Goal: Find specific fact: Find specific fact

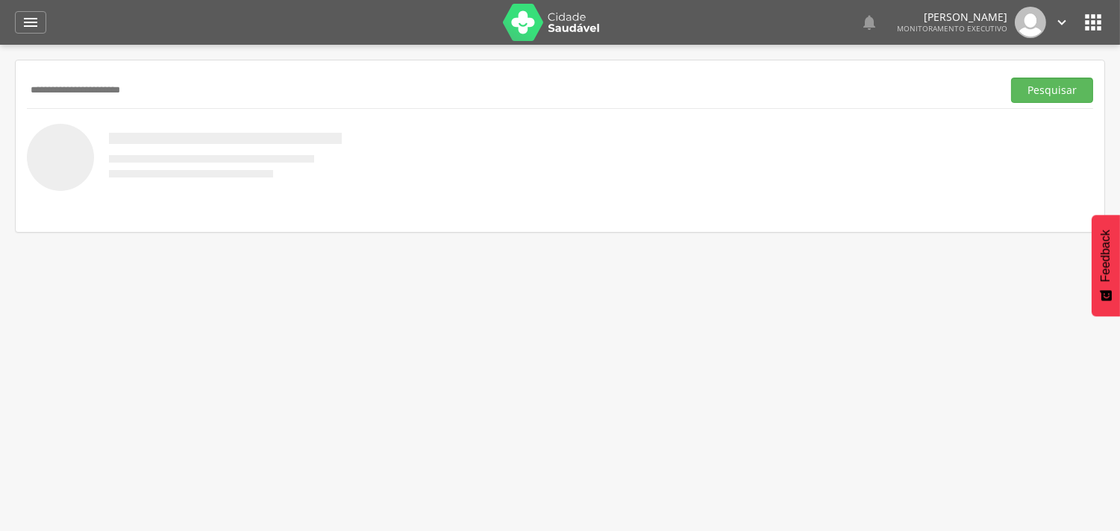
type input "**********"
click at [1011, 78] on button "Pesquisar" at bounding box center [1052, 90] width 82 height 25
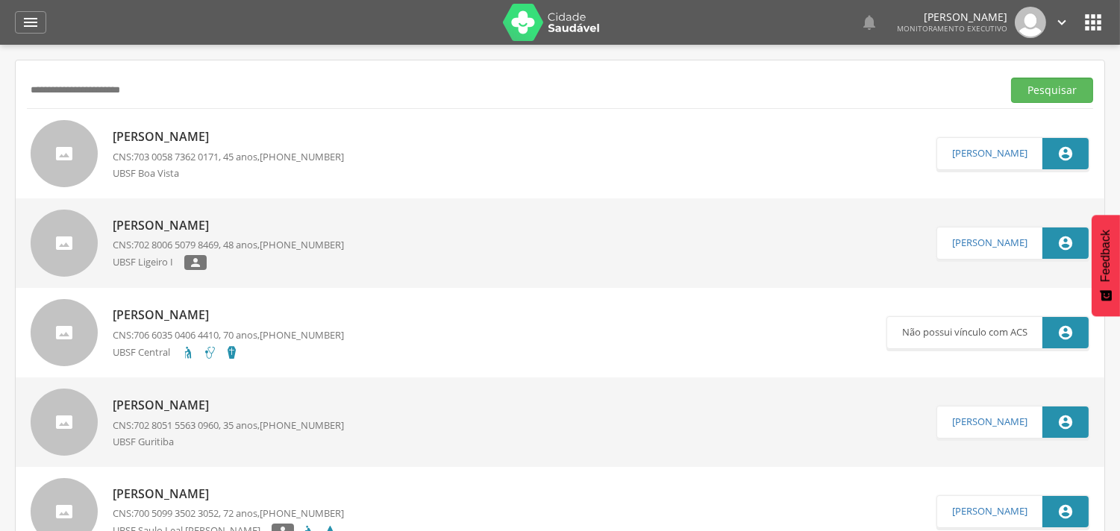
click at [241, 173] on div "UBSF Boa Vista" at bounding box center [228, 174] width 231 height 17
type input "**********"
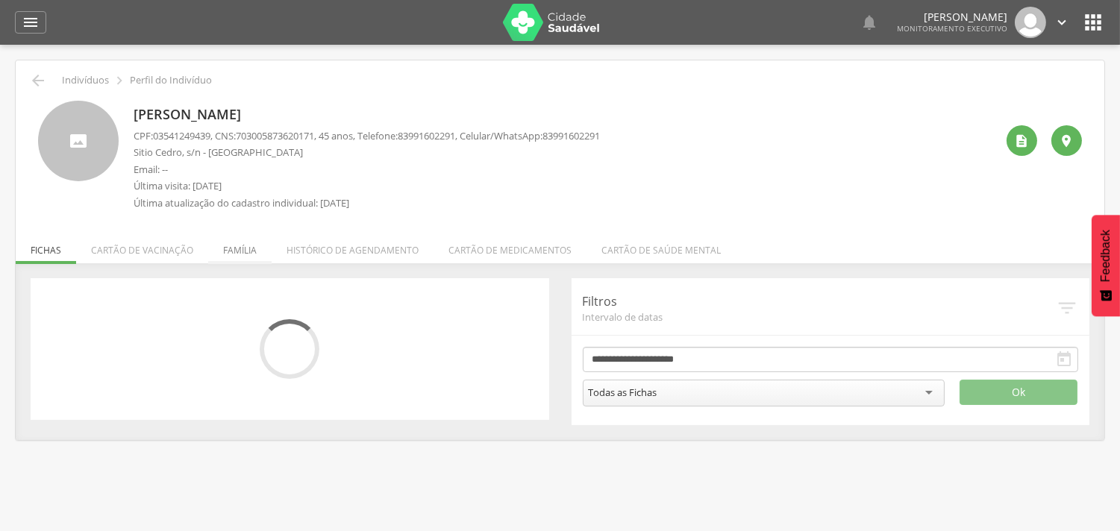
click at [241, 251] on li "Família" at bounding box center [239, 246] width 63 height 35
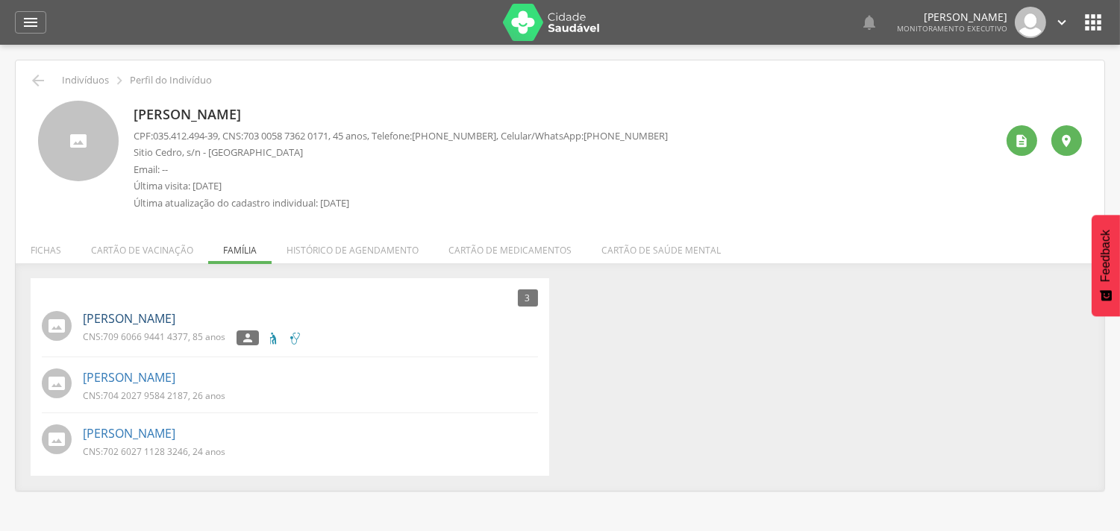
click at [155, 318] on link "[PERSON_NAME]" at bounding box center [129, 318] width 93 height 17
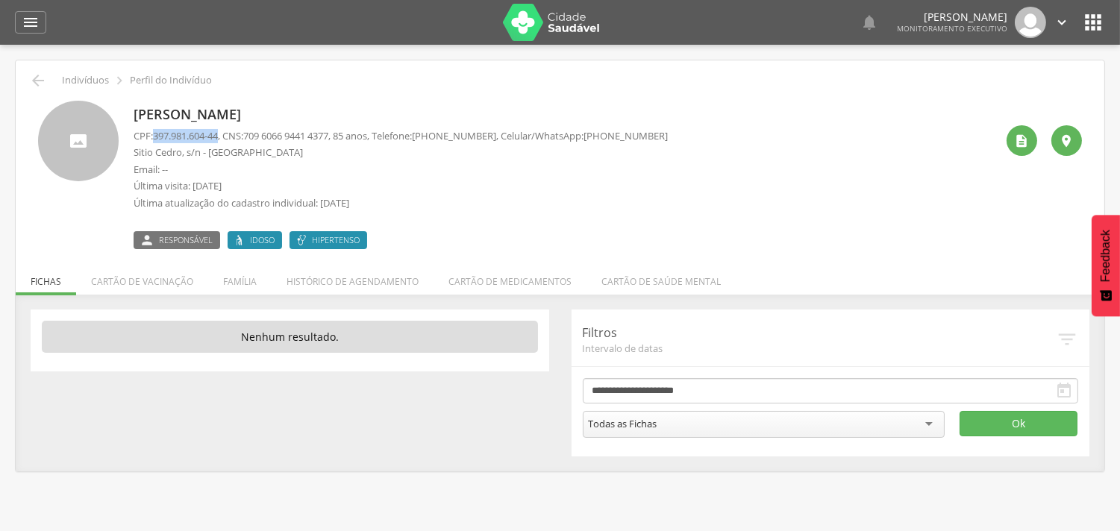
drag, startPoint x: 154, startPoint y: 137, endPoint x: 225, endPoint y: 136, distance: 70.9
click at [225, 136] on p "CPF: 397.981.604-44 , CNS: [PHONE_NUMBER] , 85 anos, Telefone: [PHONE_NUMBER] ,…" at bounding box center [401, 136] width 534 height 14
copy span "397.981.604-44"
click at [233, 278] on li "Família" at bounding box center [239, 277] width 63 height 35
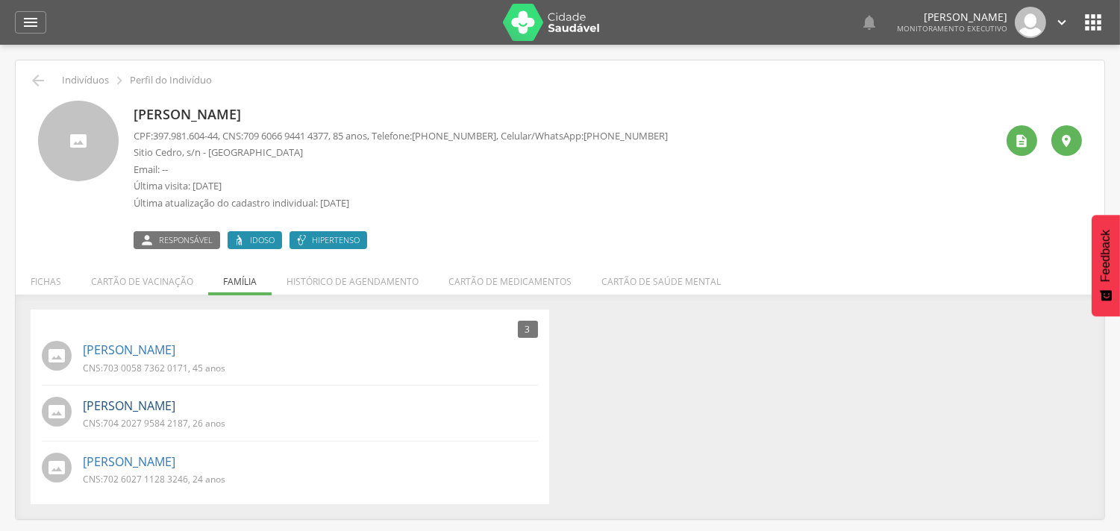
click at [175, 405] on link "[PERSON_NAME]" at bounding box center [129, 406] width 93 height 17
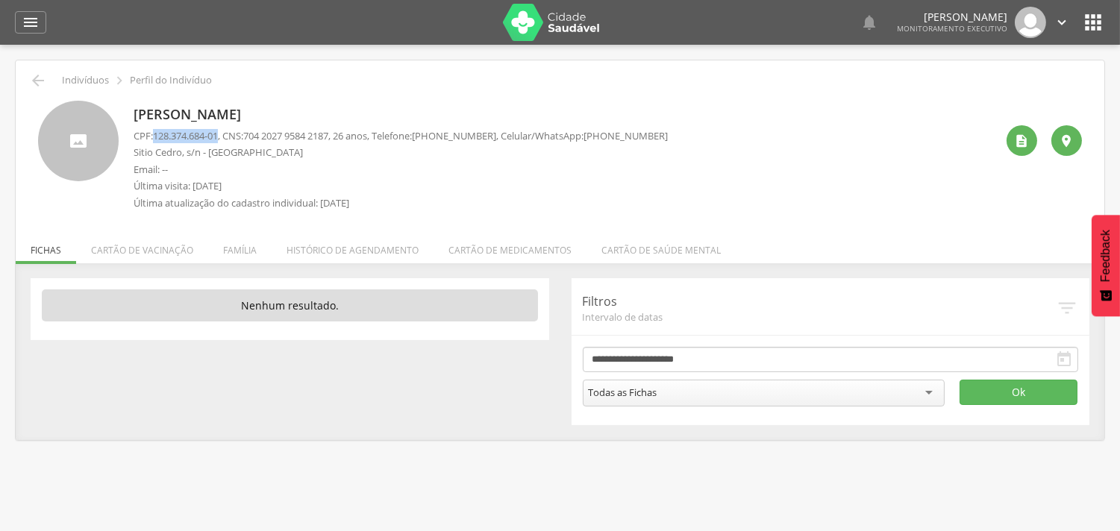
drag, startPoint x: 154, startPoint y: 136, endPoint x: 225, endPoint y: 131, distance: 71.0
click at [225, 131] on p "CPF: 128.374.684-01 , CNS: [PHONE_NUMBER] , 26 anos, Telefone: [PHONE_NUMBER] ,…" at bounding box center [401, 136] width 534 height 14
copy p "128.374.684-01"
click at [240, 254] on li "Família" at bounding box center [239, 246] width 63 height 35
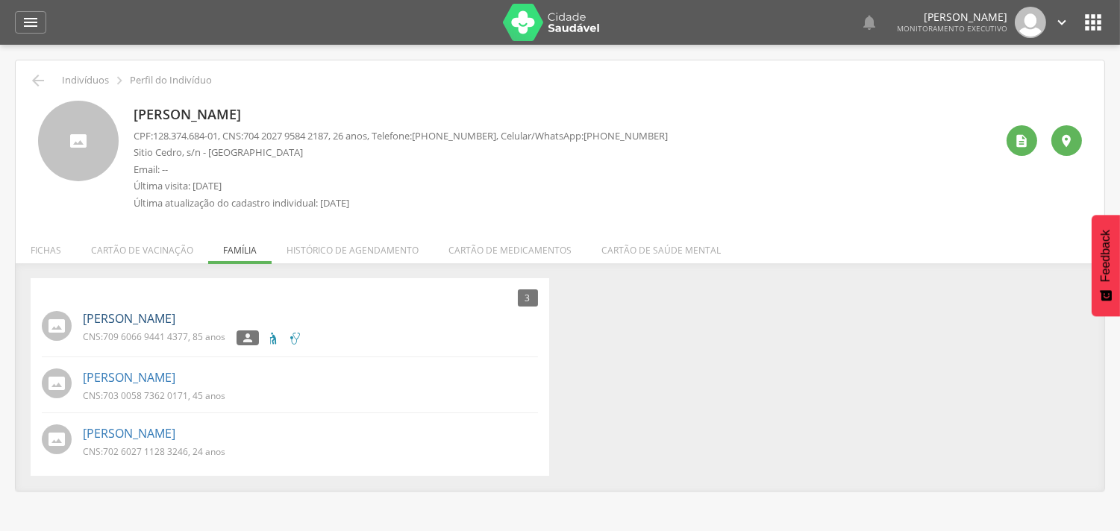
click at [159, 319] on link "[PERSON_NAME]" at bounding box center [129, 318] width 93 height 17
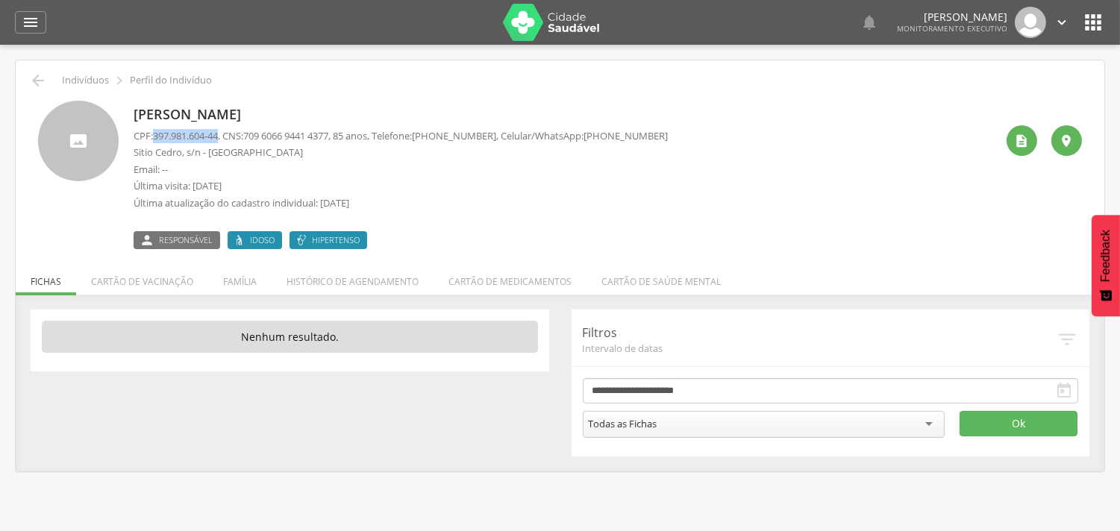
drag, startPoint x: 154, startPoint y: 132, endPoint x: 225, endPoint y: 137, distance: 71.0
click at [225, 137] on p "CPF: 397.981.604-44 , CNS: [PHONE_NUMBER] , 85 anos, Telefone: [PHONE_NUMBER] ,…" at bounding box center [401, 136] width 534 height 14
copy span "397.981.604-44"
